Goal: Task Accomplishment & Management: Use online tool/utility

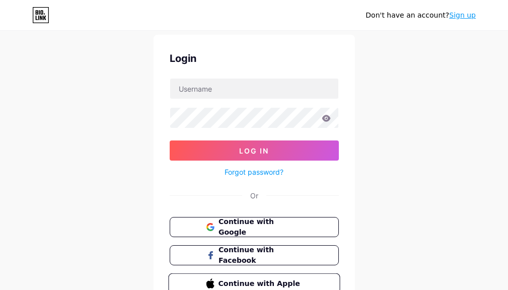
scroll to position [101, 0]
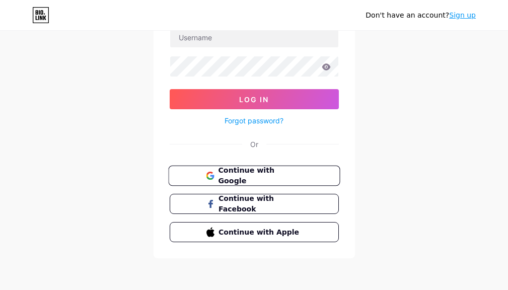
click at [306, 179] on button "Continue with Google" at bounding box center [254, 176] width 172 height 21
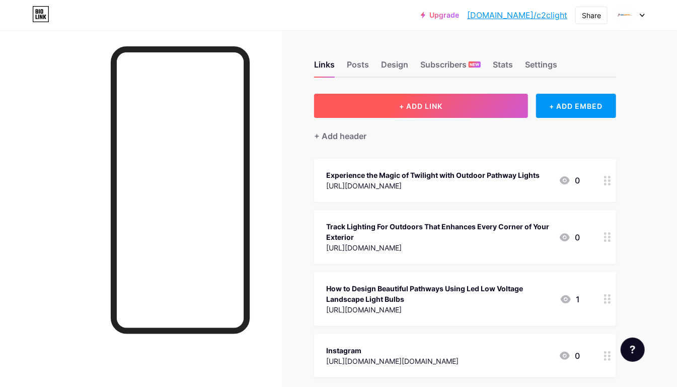
click at [408, 95] on button "+ ADD LINK" at bounding box center [421, 106] width 214 height 24
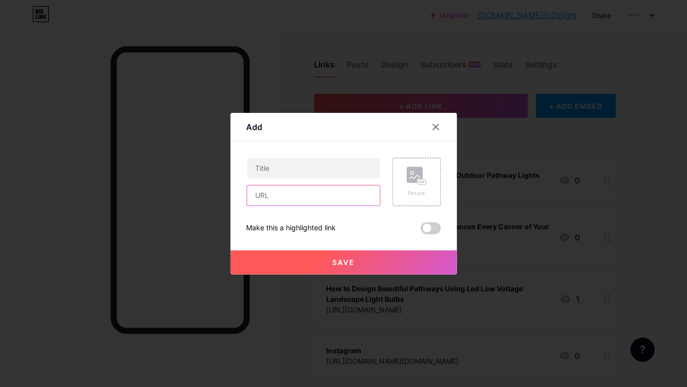
click at [270, 193] on input "text" at bounding box center [313, 195] width 133 height 20
paste input "[URL][DOMAIN_NAME]"
type input "[URL][DOMAIN_NAME]"
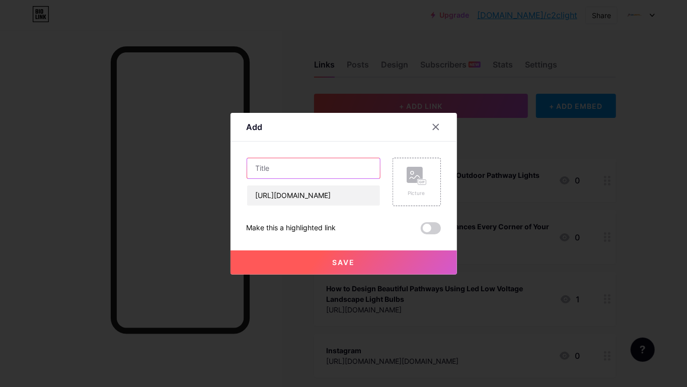
click at [257, 167] on input "text" at bounding box center [313, 168] width 133 height 20
paste input "Experience Your Deck in a New Light with Outdoor LED Deck Lights"
type input "Experience Your Deck in a New Light with Outdoor LED Deck Lights"
click at [426, 226] on span at bounding box center [431, 228] width 20 height 12
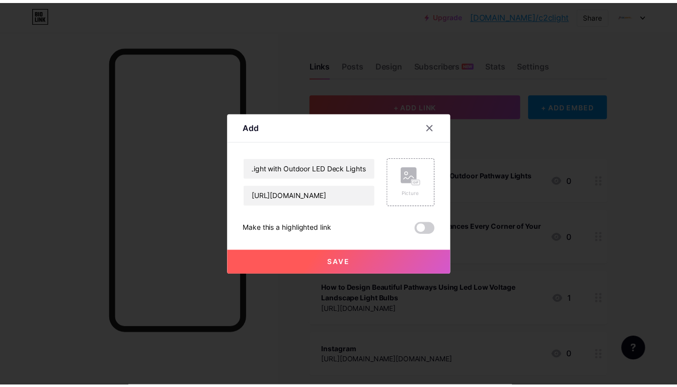
scroll to position [0, 0]
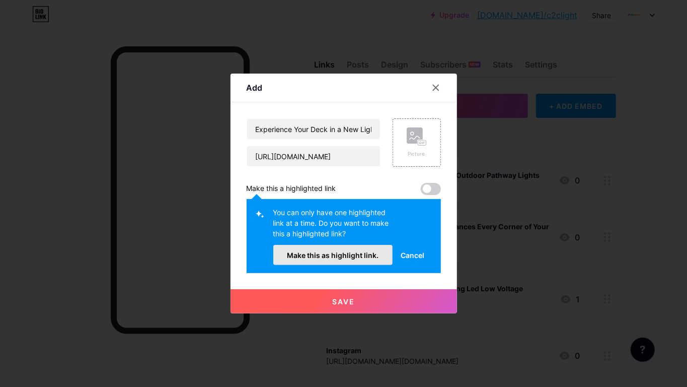
click at [356, 254] on span "Make this as highlight link." at bounding box center [333, 255] width 92 height 9
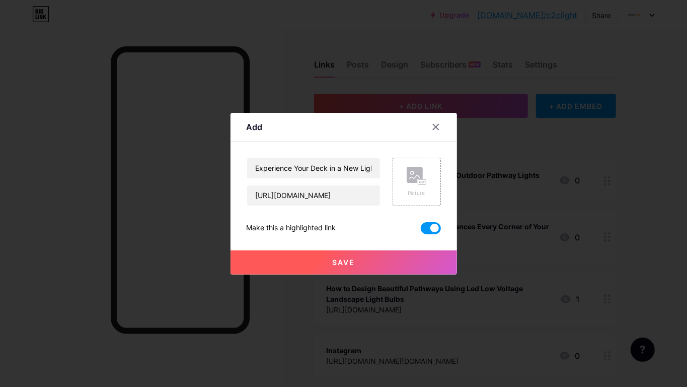
click at [373, 259] on button "Save" at bounding box center [344, 262] width 227 height 24
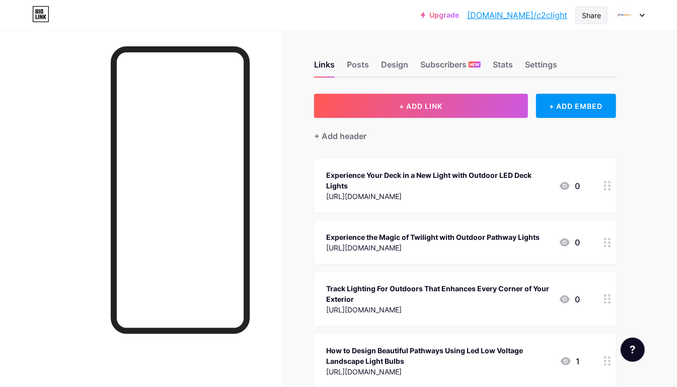
click at [515, 18] on div "Share" at bounding box center [591, 15] width 19 height 11
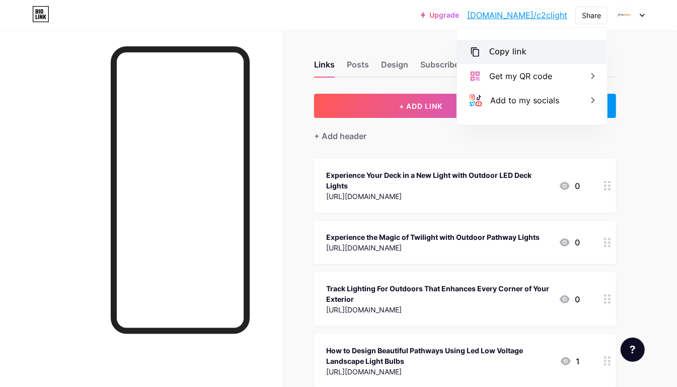
drag, startPoint x: 519, startPoint y: 52, endPoint x: 484, endPoint y: 148, distance: 101.3
click at [515, 51] on div "Copy link" at bounding box center [508, 52] width 37 height 12
click at [515, 142] on div "Links Posts Design Subscribers NEW Stats Settings + ADD LINK + ADD EMBED + Add …" at bounding box center [329, 293] width 659 height 526
